Goal: Transaction & Acquisition: Book appointment/travel/reservation

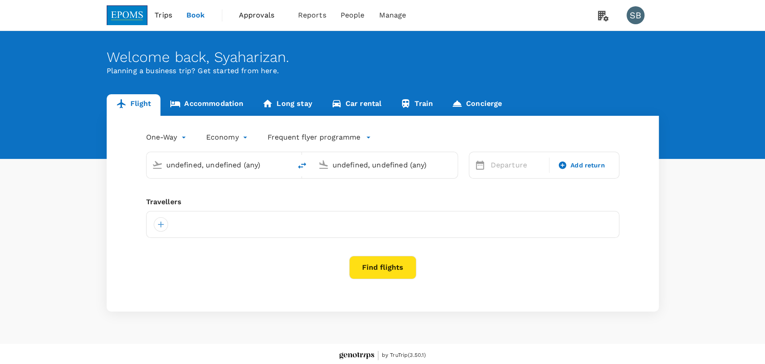
type input "[GEOGRAPHIC_DATA] (TGG)"
type input "Sultan [PERSON_NAME] [PERSON_NAME] (SZB)"
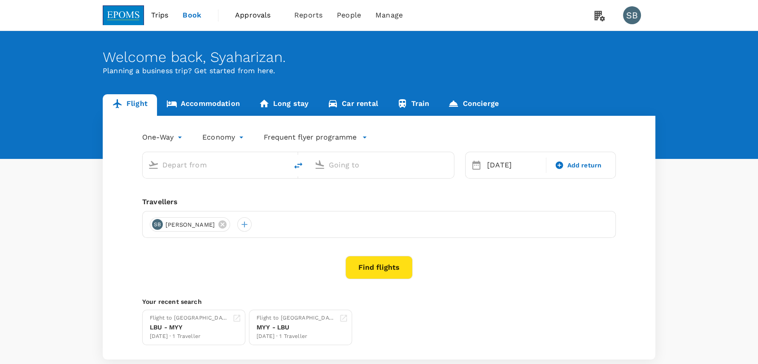
type input "[GEOGRAPHIC_DATA] (TGG)"
type input "Sultan [PERSON_NAME] [PERSON_NAME] (SZB)"
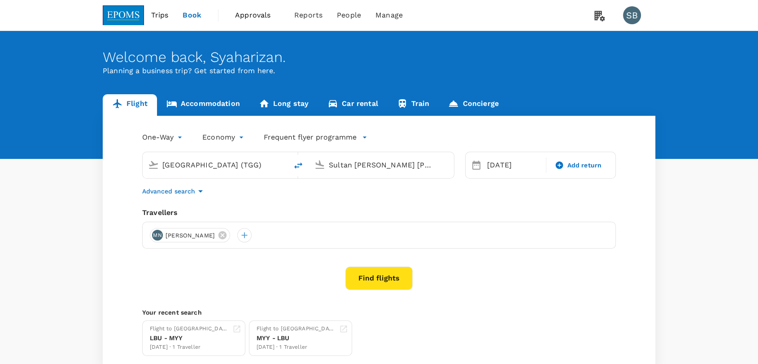
click at [249, 19] on span "Approvals" at bounding box center [257, 15] width 45 height 11
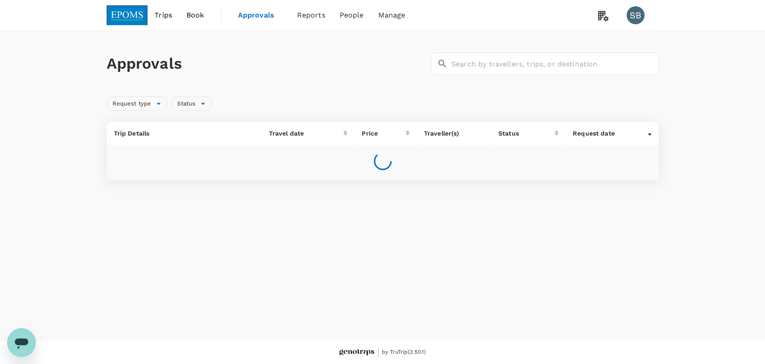
click at [317, 16] on span "Reports" at bounding box center [311, 15] width 28 height 11
click at [304, 51] on span "Bookings" at bounding box center [301, 49] width 32 height 10
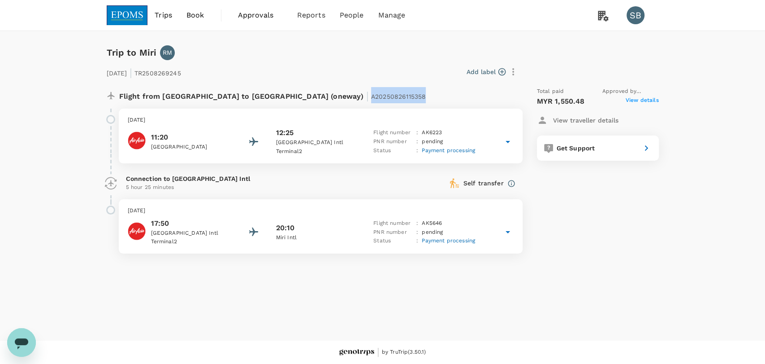
drag, startPoint x: 334, startPoint y: 98, endPoint x: 277, endPoint y: 98, distance: 57.4
click at [277, 98] on div "Flight from [GEOGRAPHIC_DATA] to [GEOGRAPHIC_DATA] (oneway) | A20250826115358" at bounding box center [291, 95] width 344 height 16
copy span "A20250826115358"
click at [139, 16] on img at bounding box center [127, 15] width 41 height 20
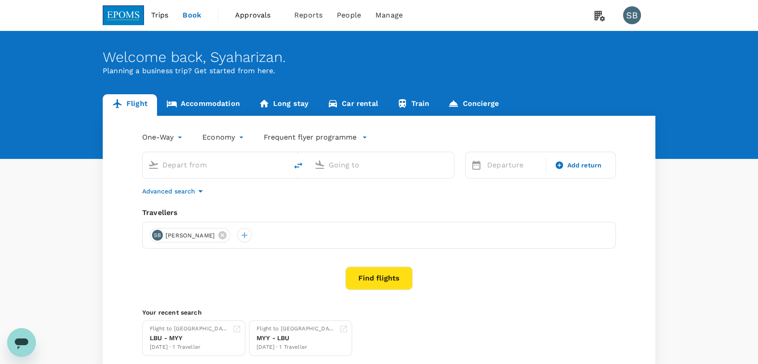
type input "[GEOGRAPHIC_DATA] (TGG)"
type input "Sultan [PERSON_NAME] [PERSON_NAME] (SZB)"
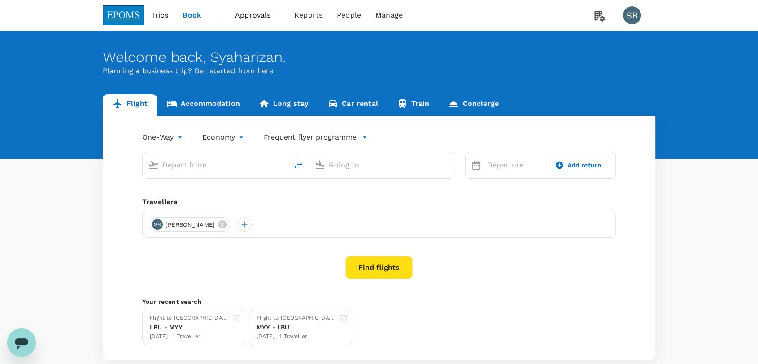
type input "[GEOGRAPHIC_DATA] (TGG)"
type input "Sultan [PERSON_NAME] [PERSON_NAME] (SZB)"
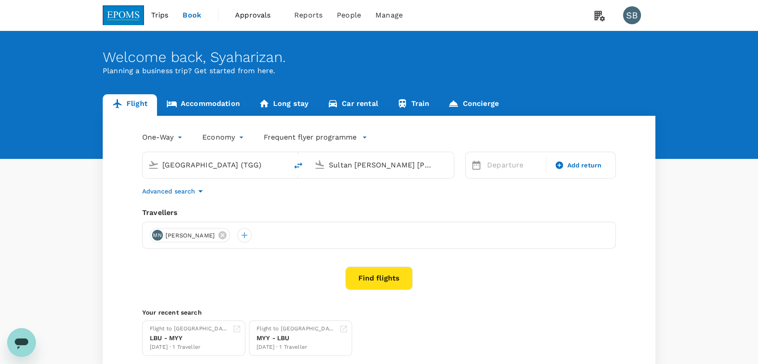
click at [223, 165] on input "[GEOGRAPHIC_DATA] (TGG)" at bounding box center [215, 165] width 106 height 14
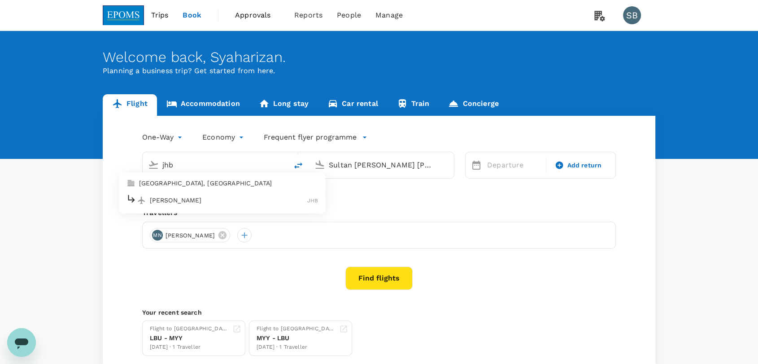
click at [205, 195] on p "[PERSON_NAME]" at bounding box center [229, 199] width 158 height 9
type input "[PERSON_NAME] (JHB)"
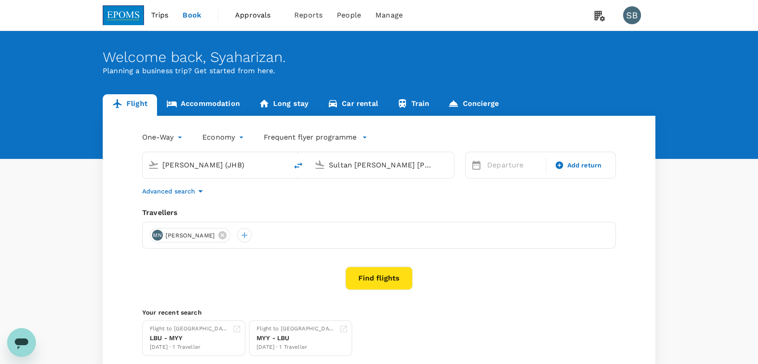
click at [355, 159] on input "Sultan [PERSON_NAME] [PERSON_NAME] (SZB)" at bounding box center [382, 165] width 106 height 14
click at [341, 200] on p "Miri Intl" at bounding box center [395, 199] width 158 height 9
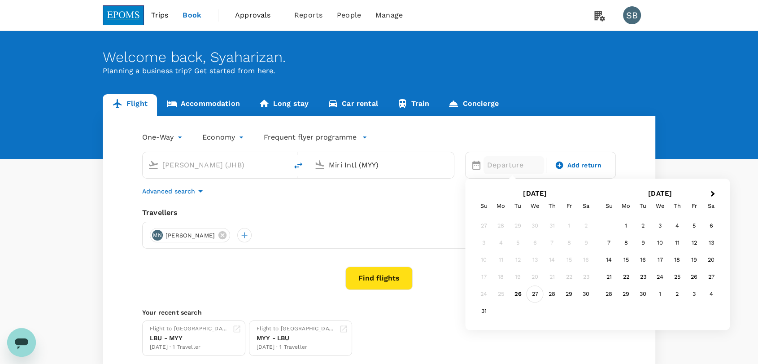
type input "Miri Intl (MYY)"
click at [536, 293] on div "27" at bounding box center [534, 294] width 17 height 17
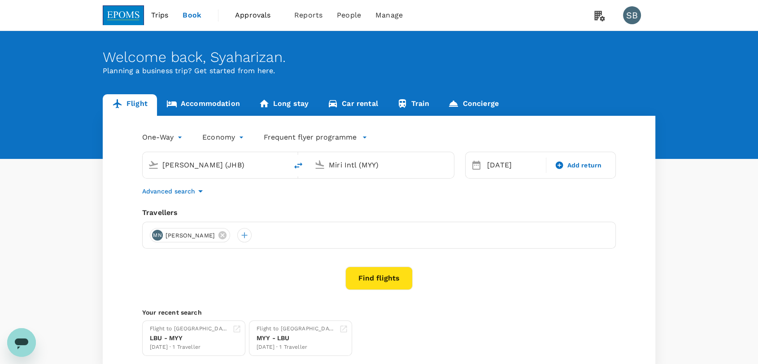
click at [378, 283] on button "Find flights" at bounding box center [378, 277] width 67 height 23
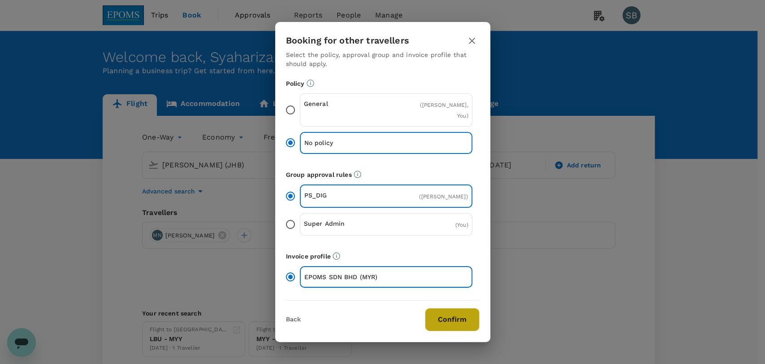
click at [463, 330] on button "Confirm" at bounding box center [452, 319] width 55 height 23
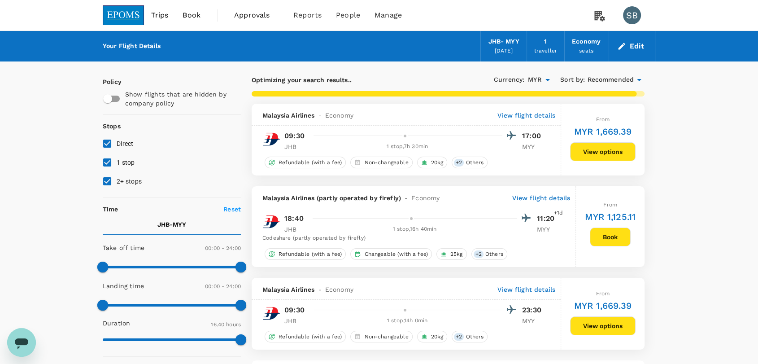
type input "1620"
checkbox input "false"
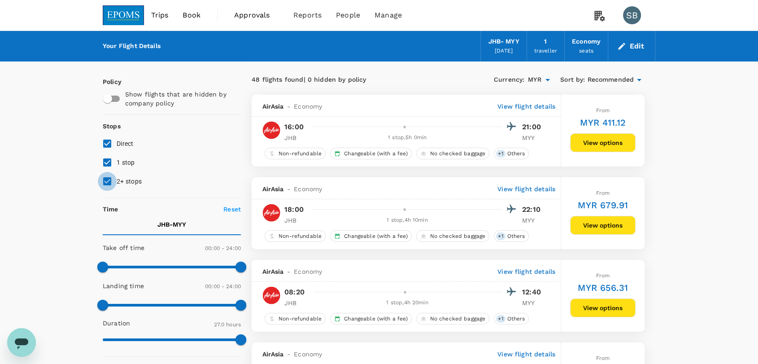
click at [109, 180] on input "2+ stops" at bounding box center [107, 181] width 19 height 19
checkbox input "false"
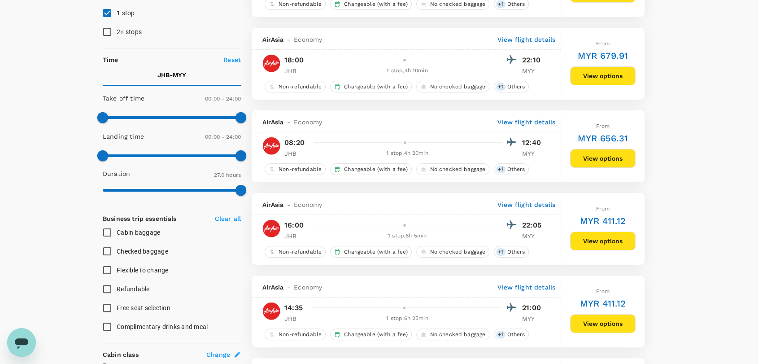
scroll to position [199, 0]
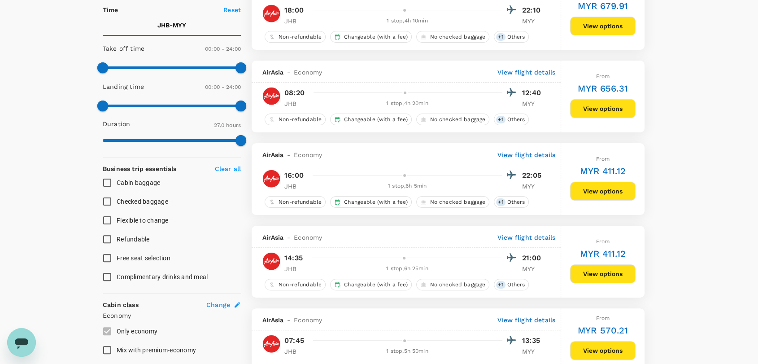
click at [530, 238] on p "View flight details" at bounding box center [526, 237] width 58 height 9
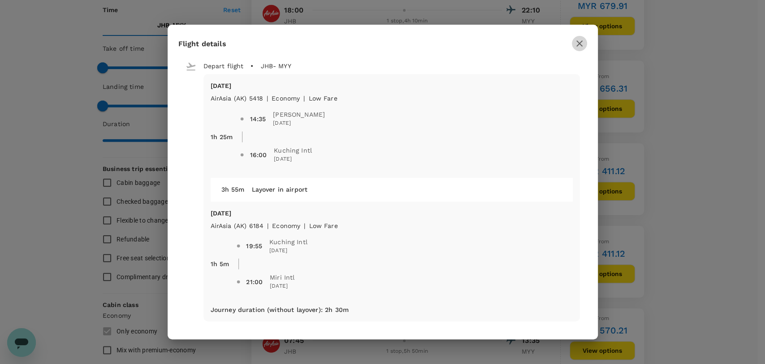
click at [575, 42] on icon "button" at bounding box center [579, 43] width 11 height 11
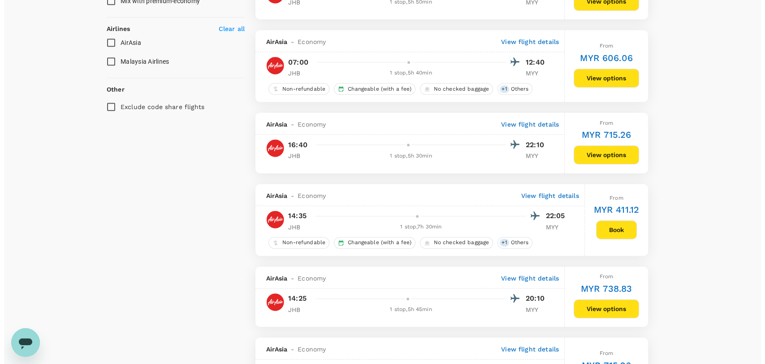
scroll to position [598, 0]
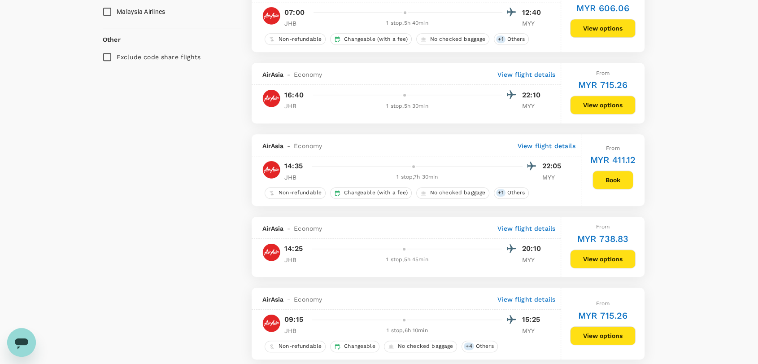
click at [516, 230] on p "View flight details" at bounding box center [526, 228] width 58 height 9
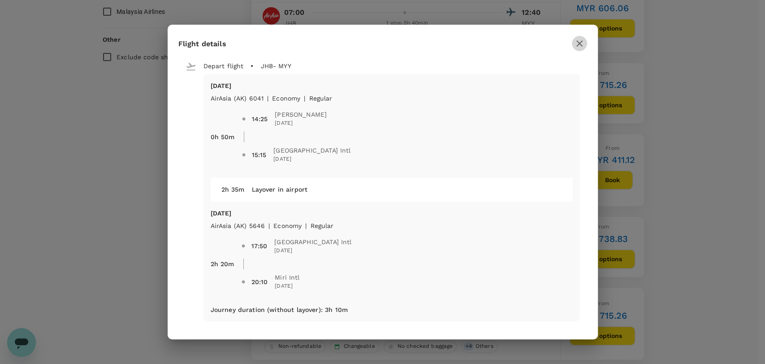
click at [575, 43] on icon "button" at bounding box center [579, 43] width 11 height 11
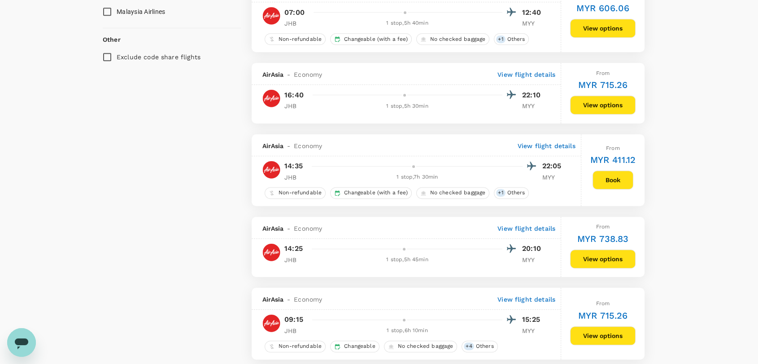
click at [515, 230] on p "View flight details" at bounding box center [526, 228] width 58 height 9
